Goal: Transaction & Acquisition: Purchase product/service

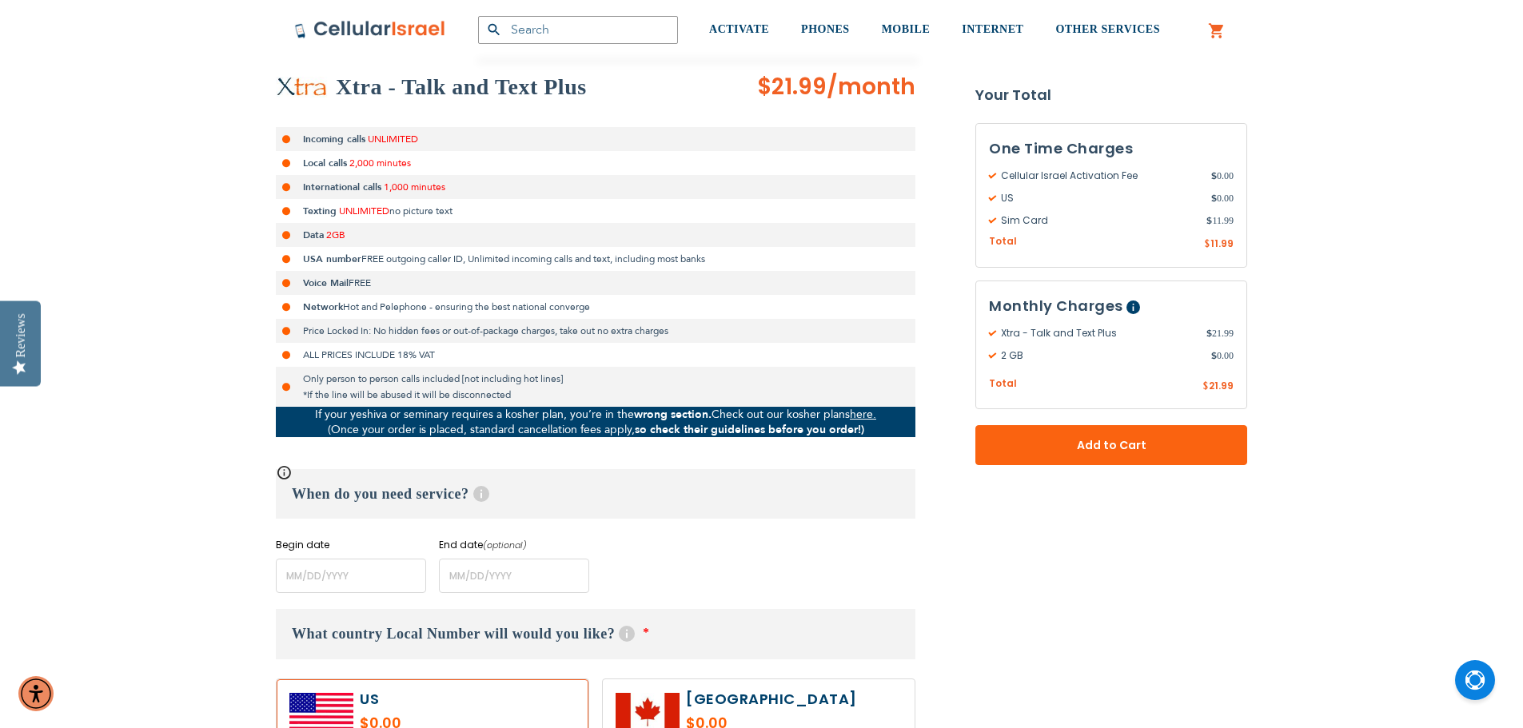
scroll to position [320, 0]
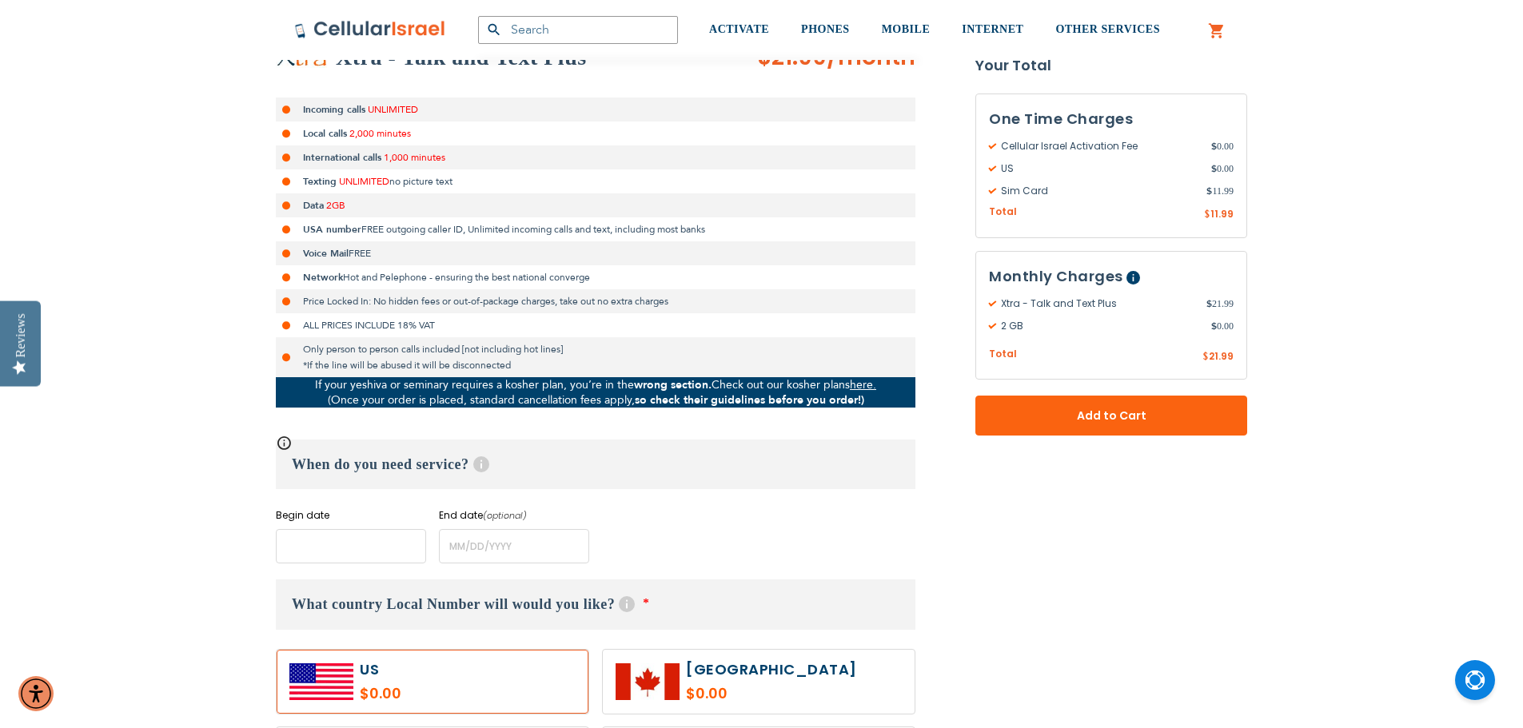
click at [367, 542] on input "name" at bounding box center [351, 546] width 150 height 34
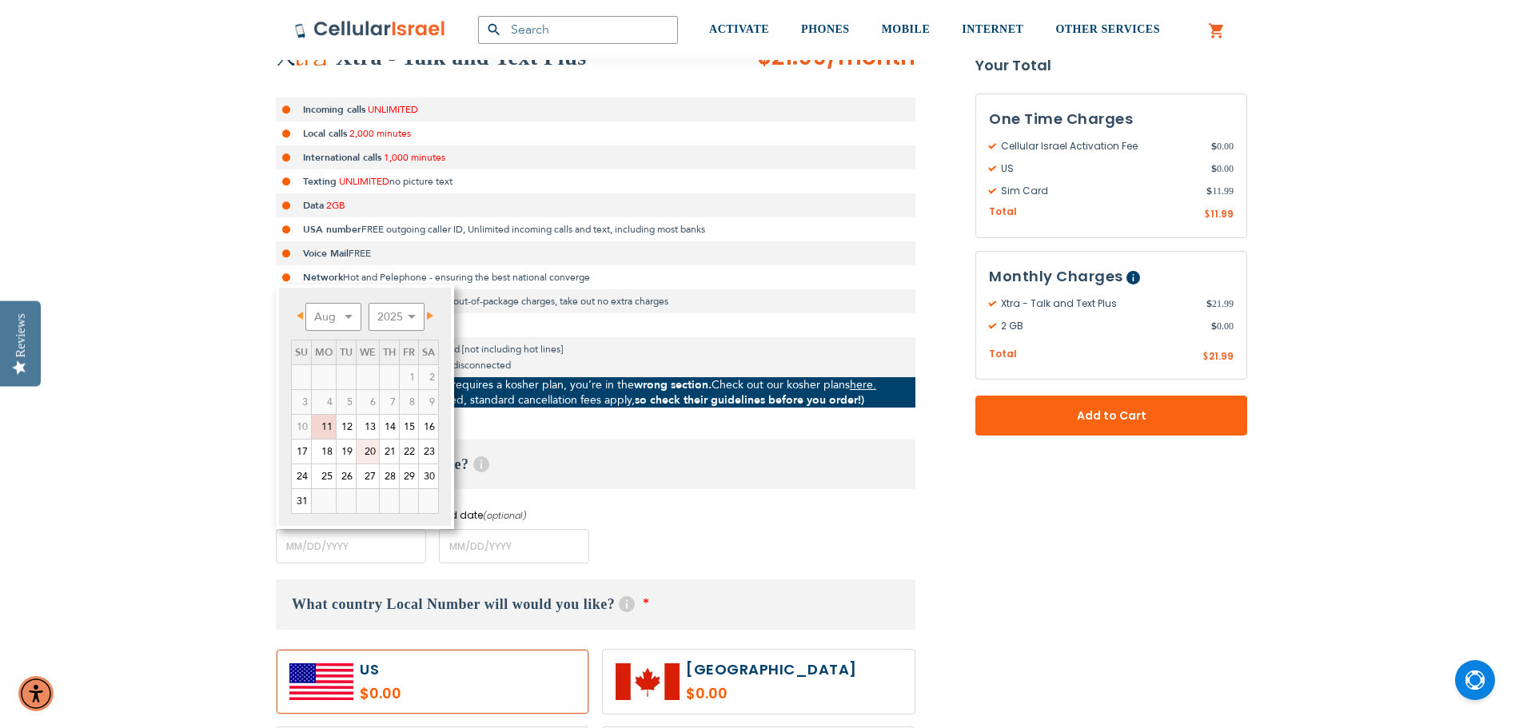
click at [364, 452] on link "20" at bounding box center [367, 452] width 22 height 24
type input "[DATE]"
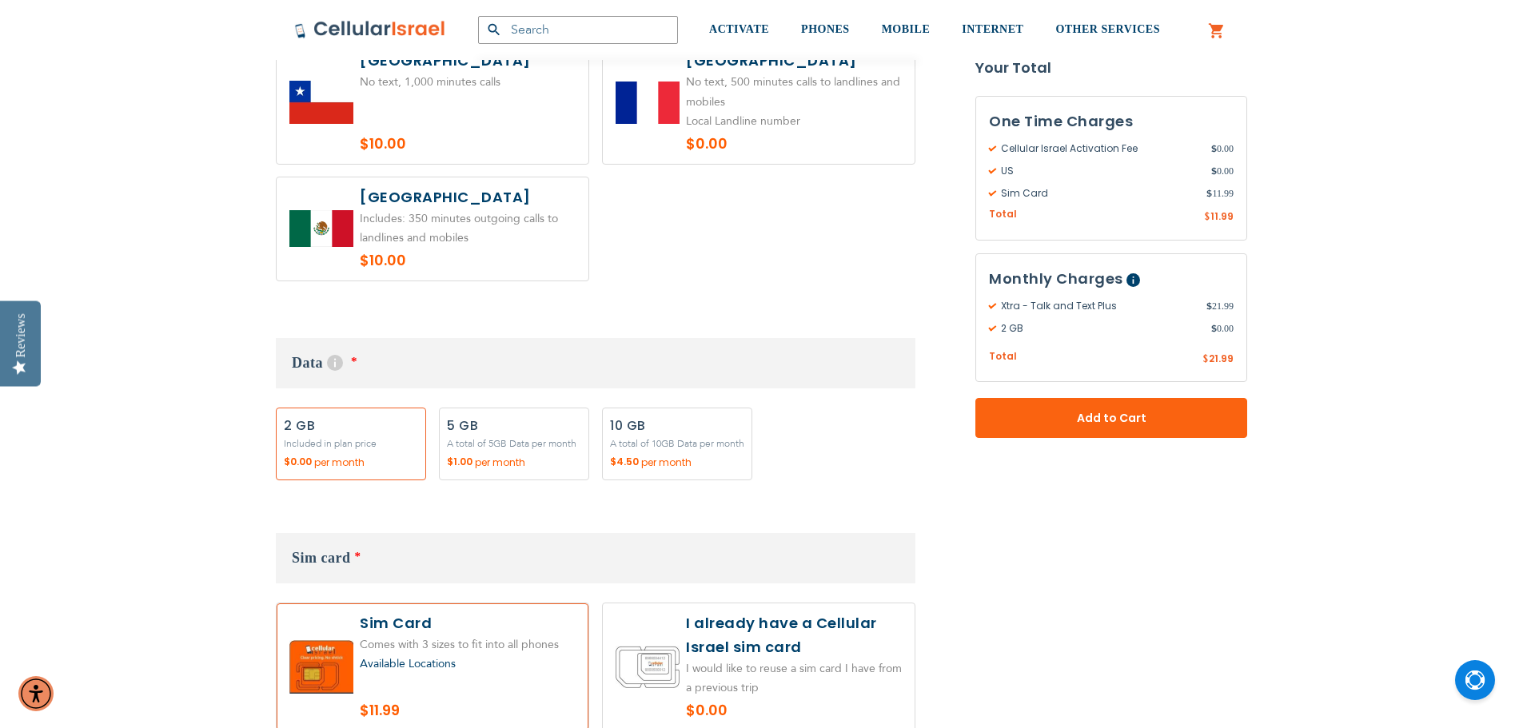
scroll to position [1598, 0]
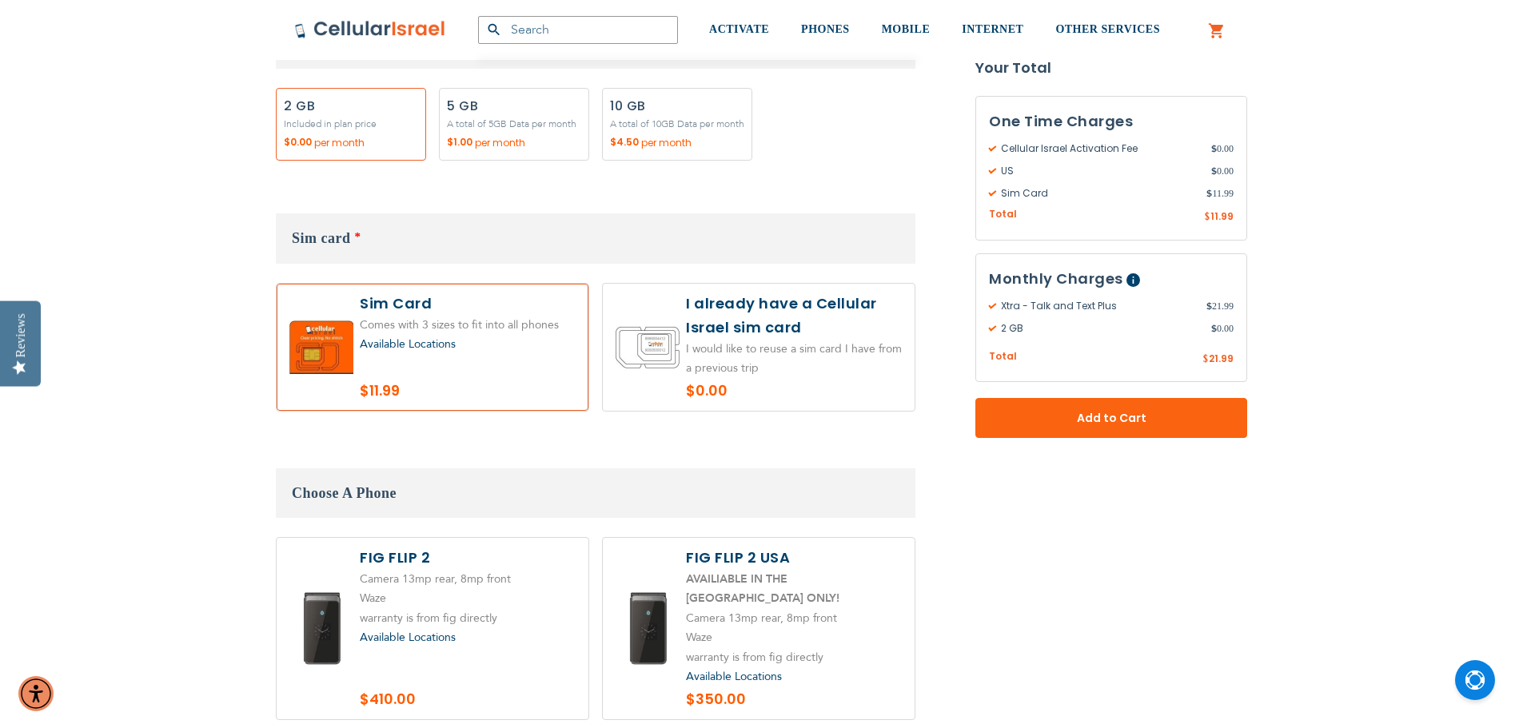
click at [308, 320] on label at bounding box center [433, 347] width 312 height 127
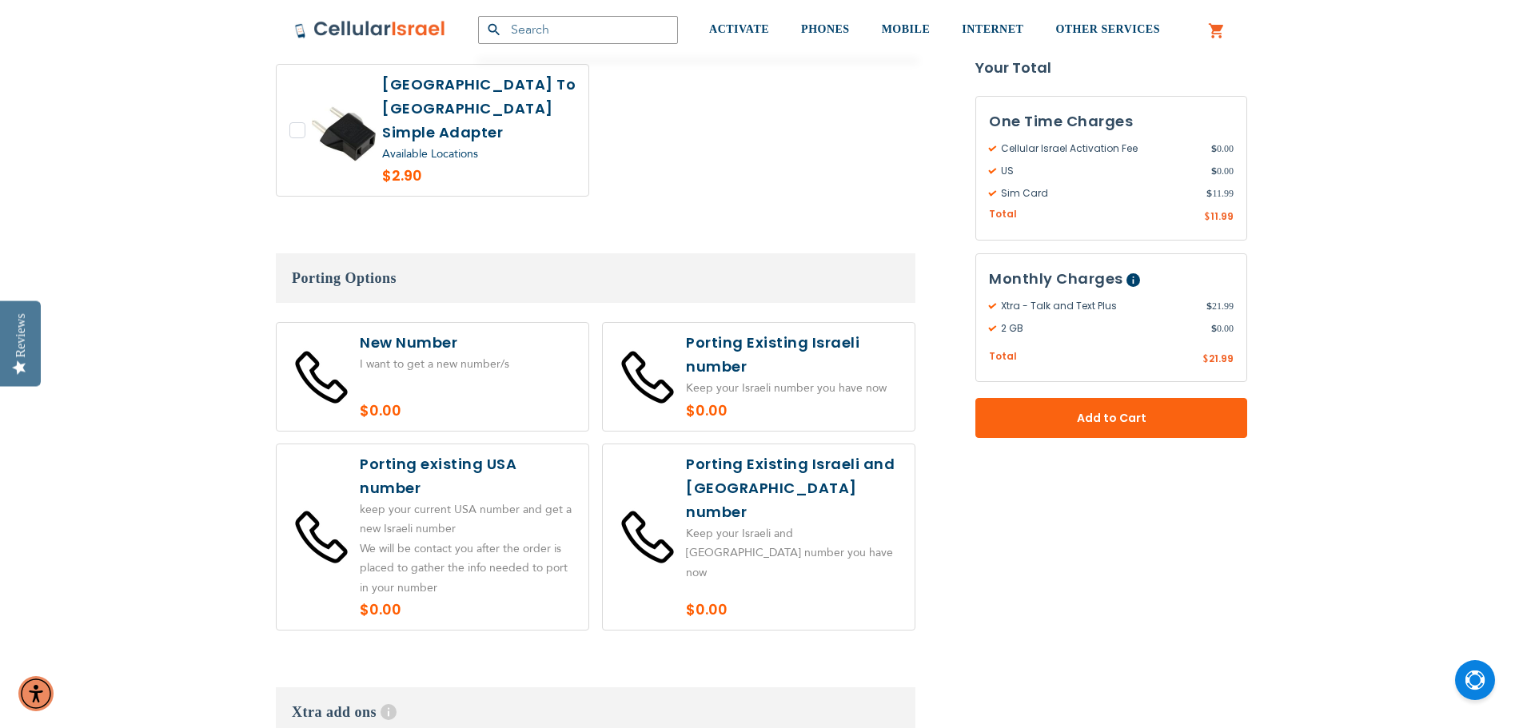
scroll to position [3437, 0]
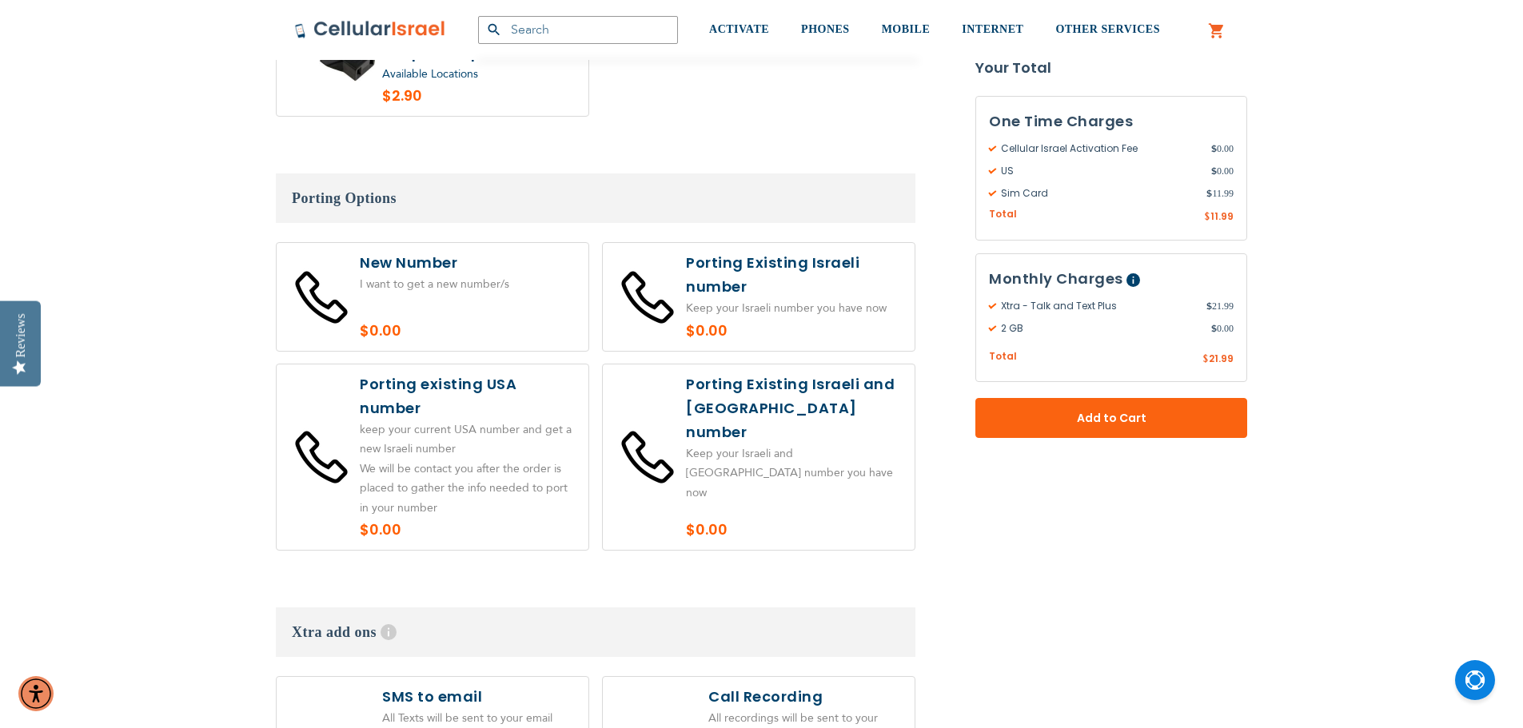
click at [405, 375] on label at bounding box center [433, 457] width 312 height 186
radio input "true"
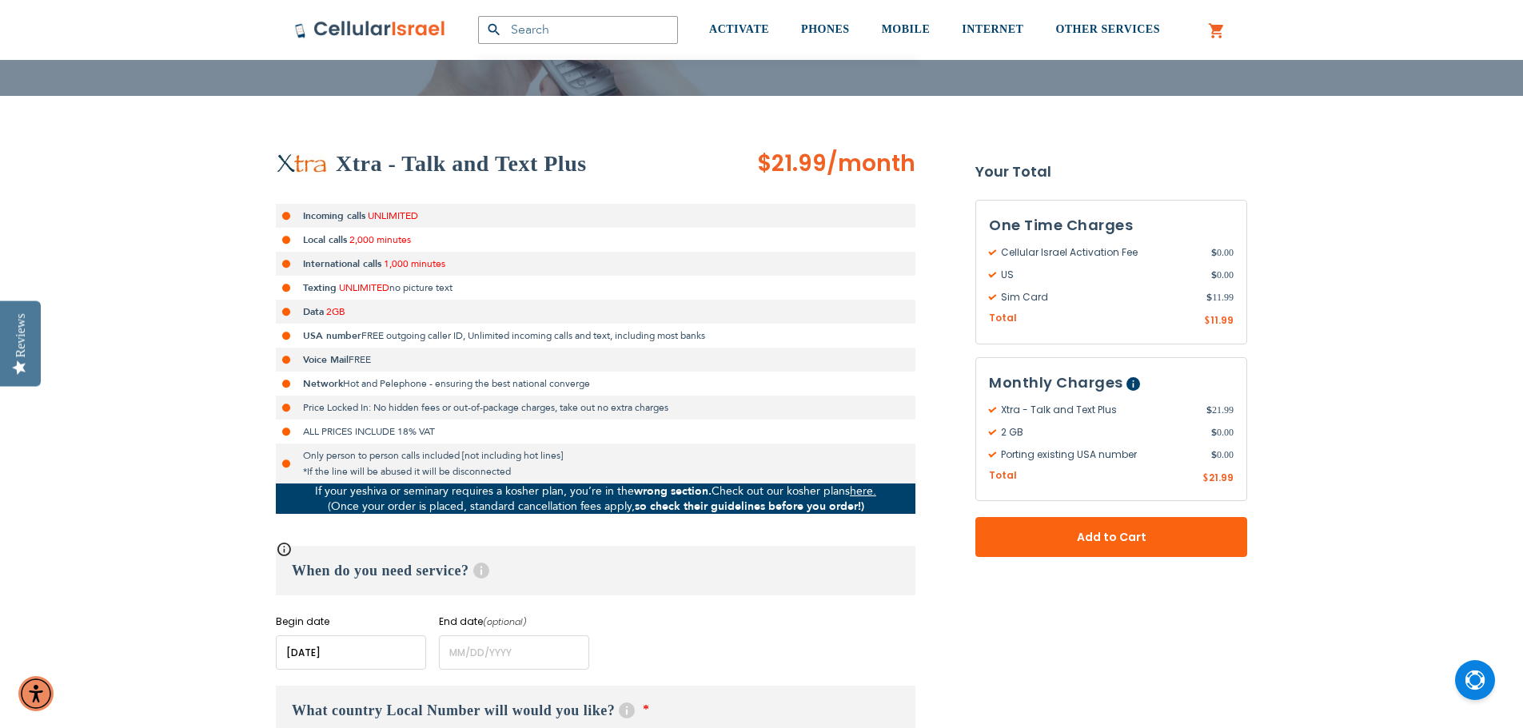
scroll to position [240, 0]
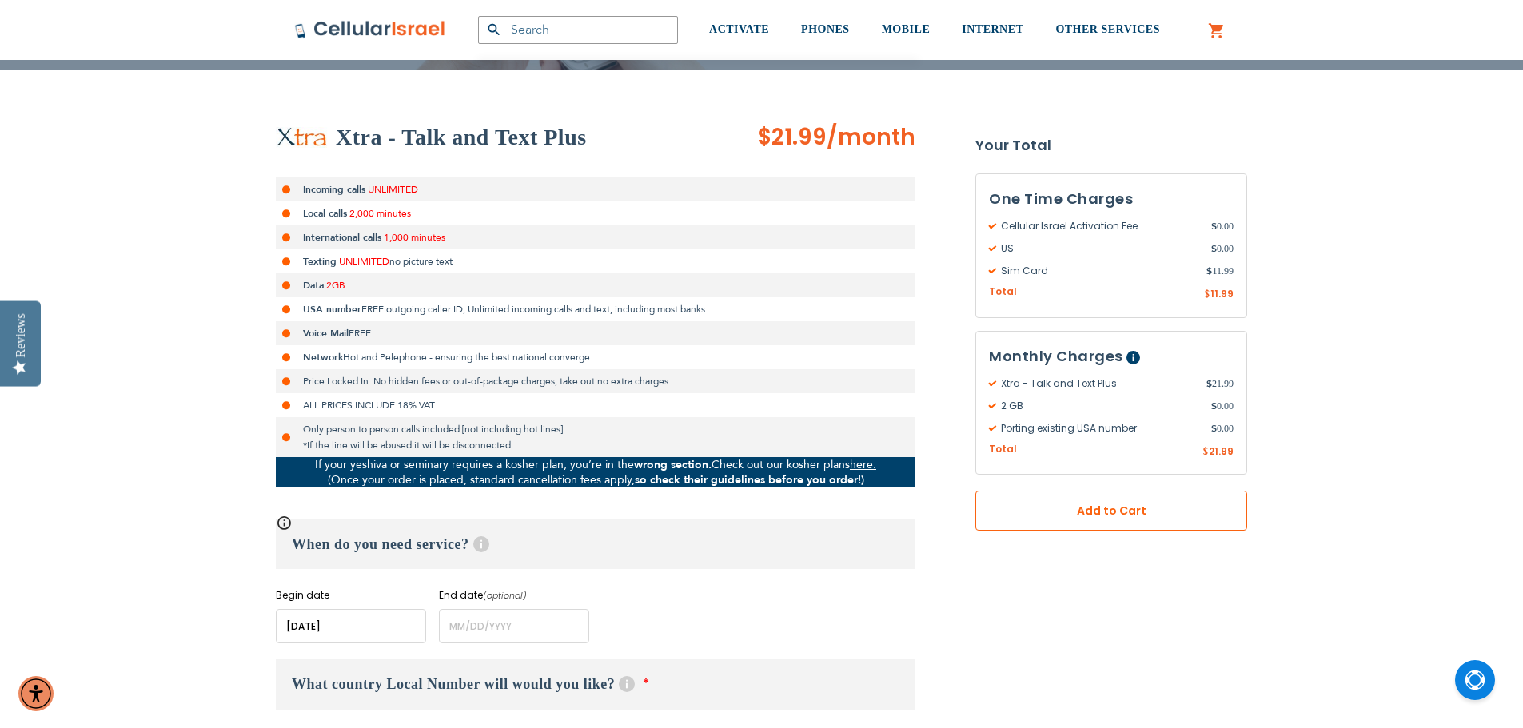
click at [1112, 511] on span "Add to Cart" at bounding box center [1111, 511] width 166 height 17
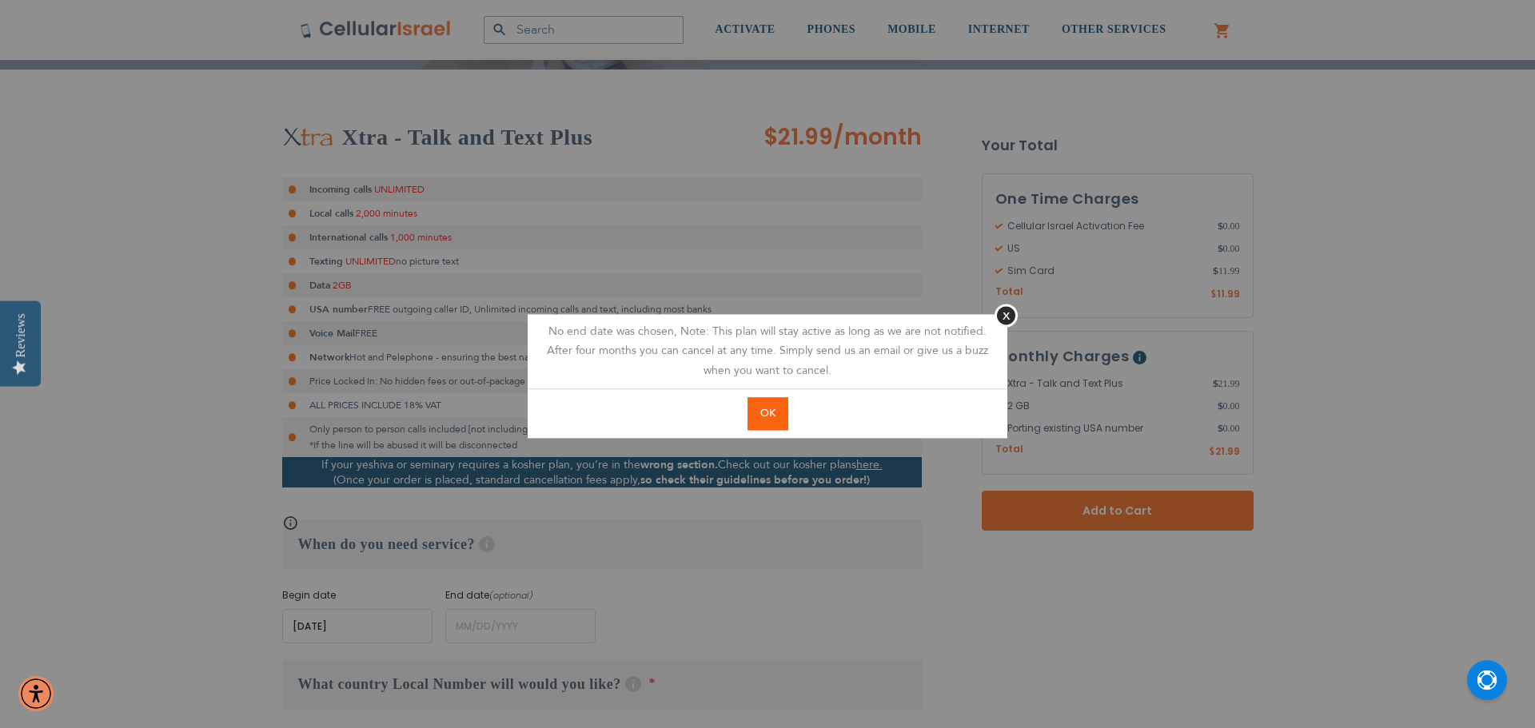
click at [763, 412] on span "OK" at bounding box center [767, 413] width 15 height 14
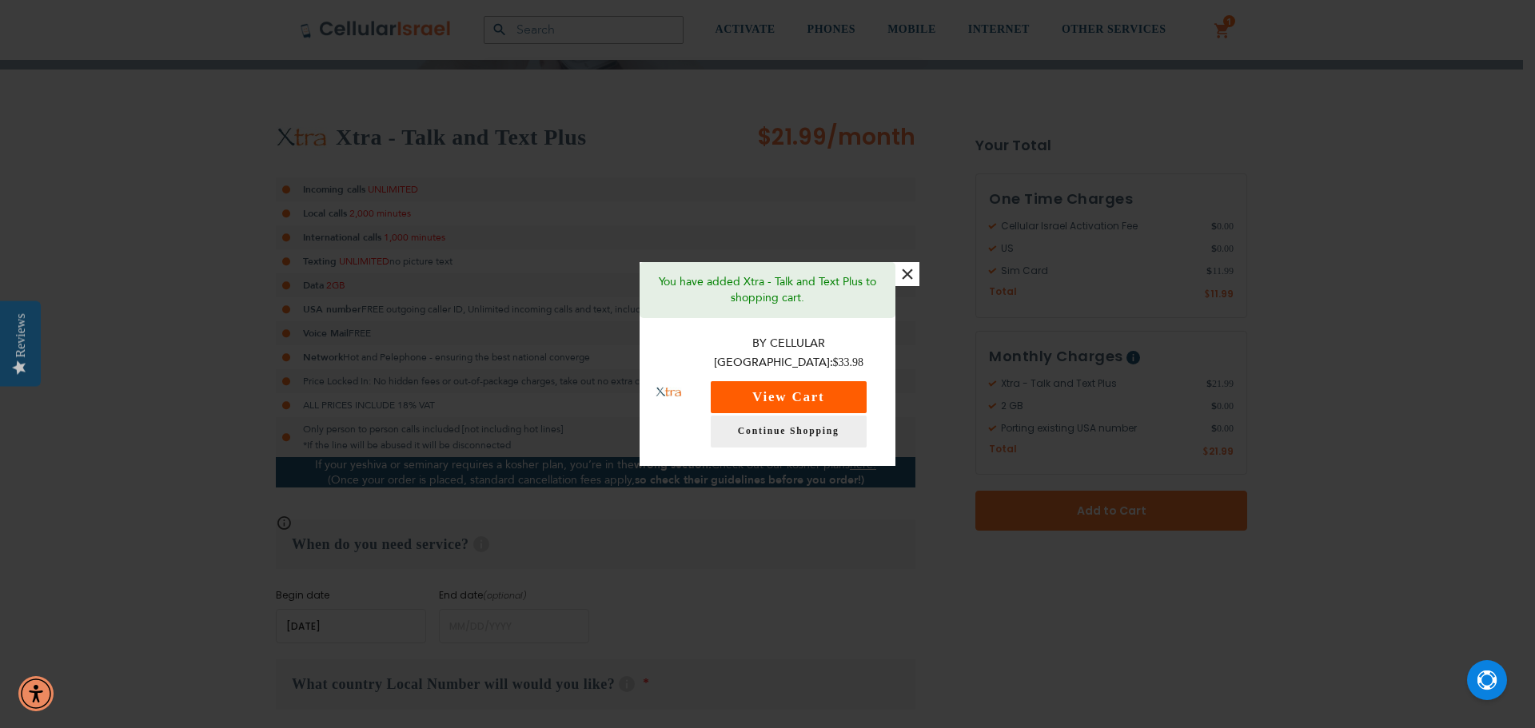
click at [794, 382] on button "View Cart" at bounding box center [789, 397] width 156 height 32
